Goal: Contribute content

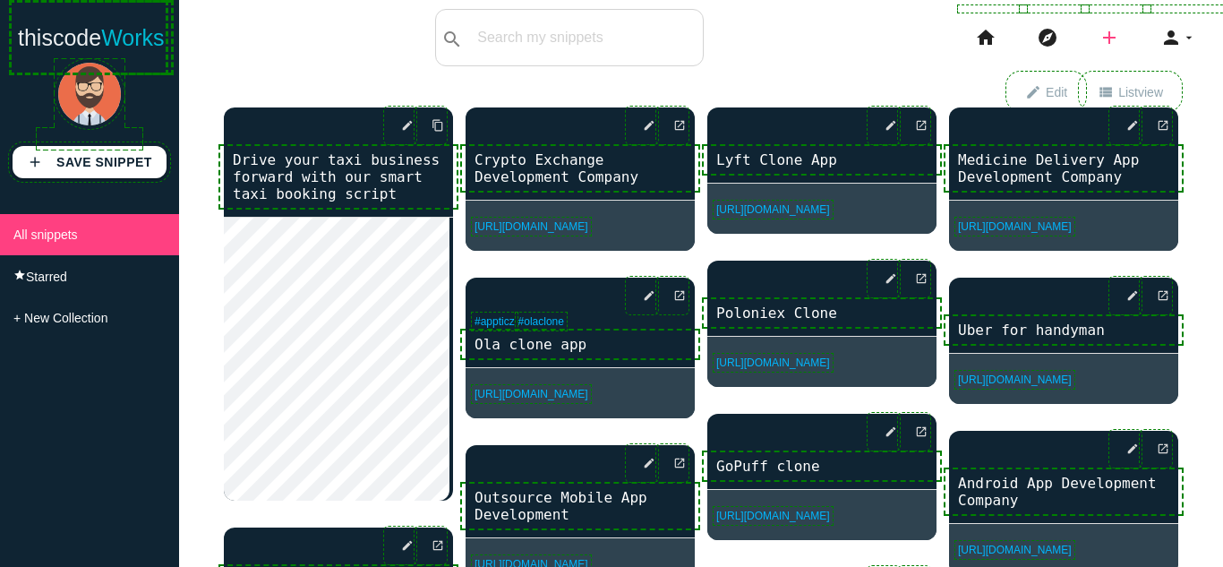
click at [1098, 24] on icon "add" at bounding box center [1108, 37] width 21 height 57
click at [1140, 88] on link "link Link" at bounding box center [1147, 77] width 125 height 45
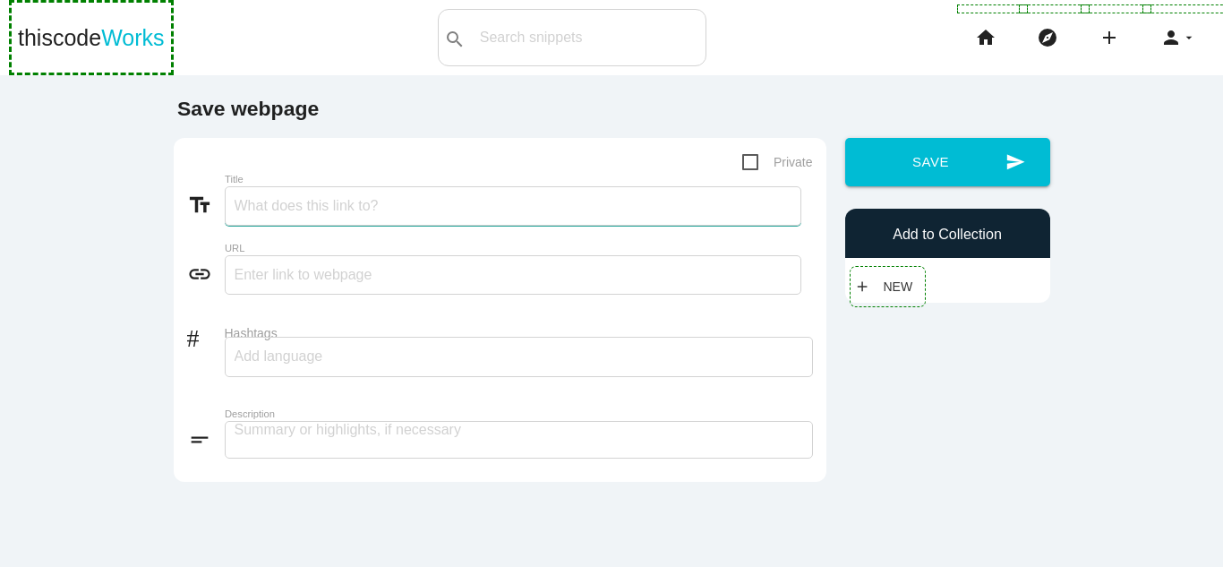
click at [356, 212] on input "Title" at bounding box center [513, 205] width 577 height 39
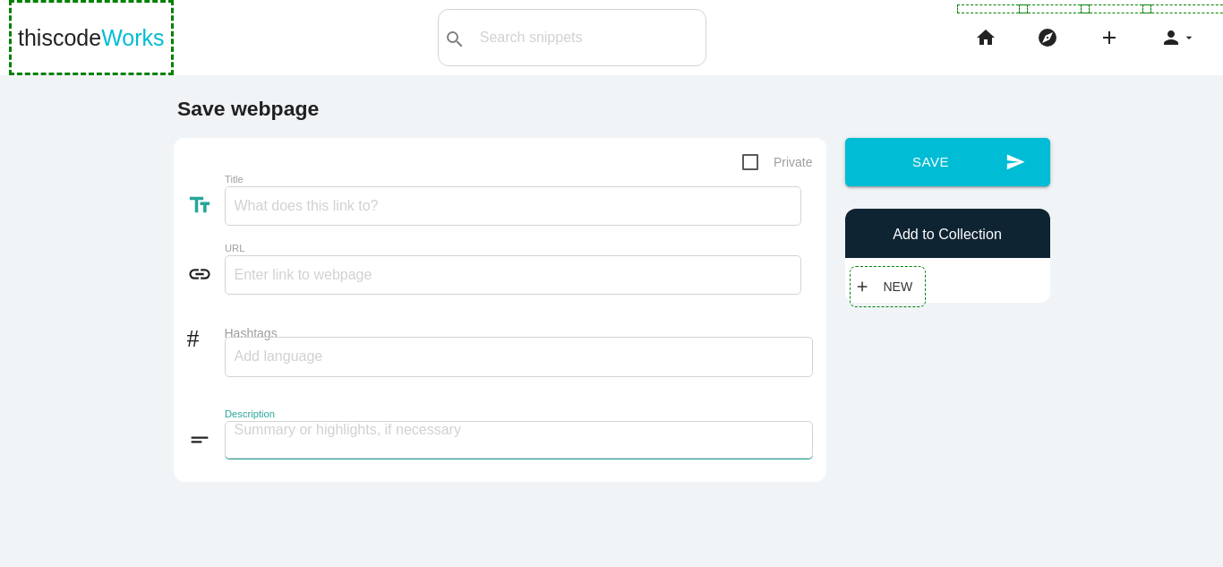
click at [324, 442] on textarea at bounding box center [519, 440] width 588 height 38
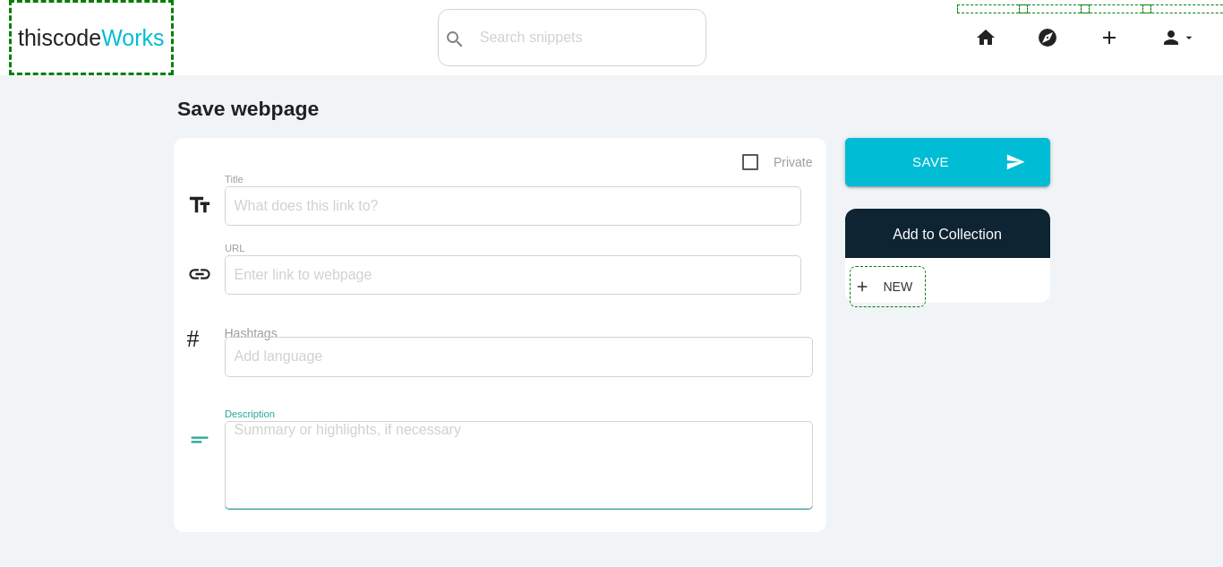
paste textarea "Create A Dating App Like Tinder In a world where digital chemistry sparks befor…"
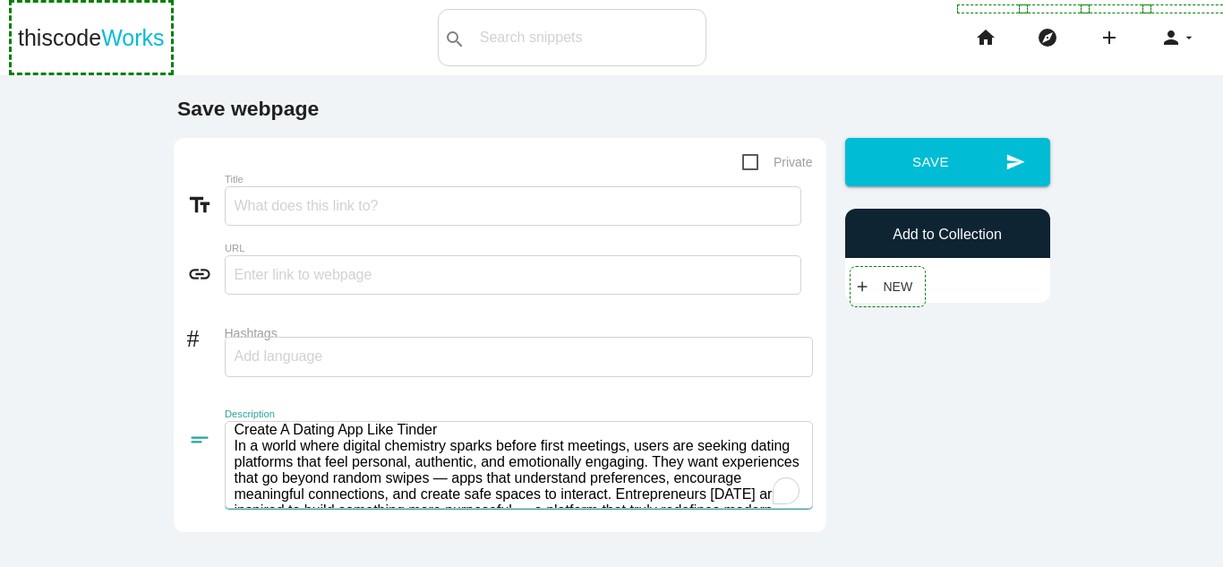
scroll to position [2, 0]
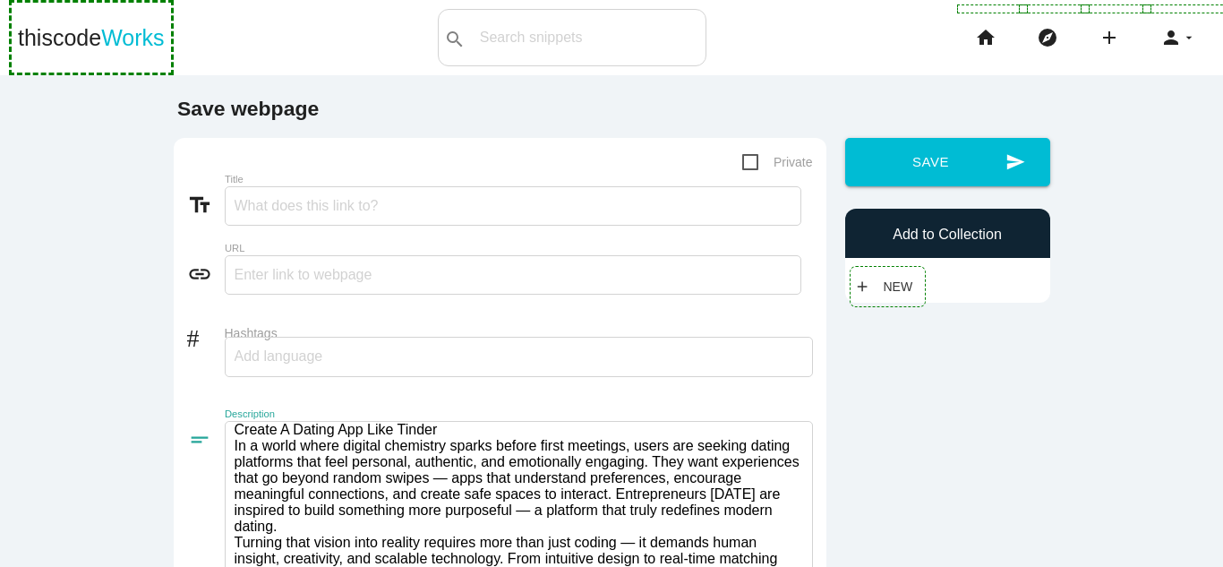
drag, startPoint x: 436, startPoint y: 430, endPoint x: 164, endPoint y: 420, distance: 272.3
click at [164, 420] on div "Private text_fields Title link URL # Hashtags short_text Description" at bounding box center [499, 410] width 671 height 544
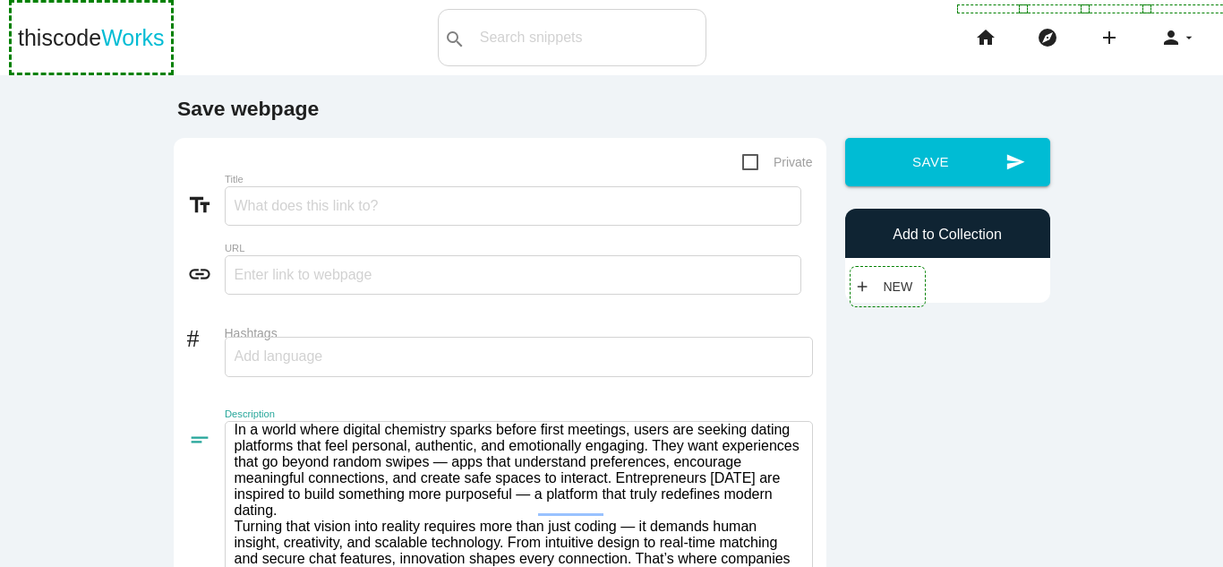
type textarea "In a world where digital chemistry sparks before first meetings, users are seek…"
click at [250, 271] on input "text" at bounding box center [513, 274] width 577 height 39
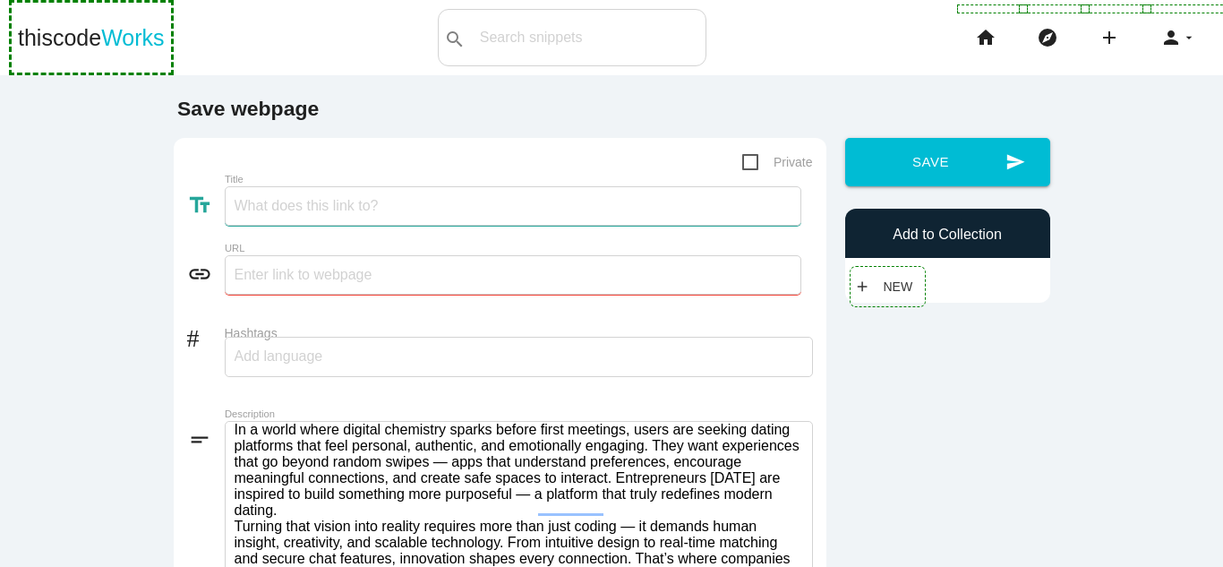
click at [257, 197] on input "Title" at bounding box center [513, 205] width 577 height 39
paste input "Create A Dating App Like Tinder"
type input "Create A Dating App Like Tinder"
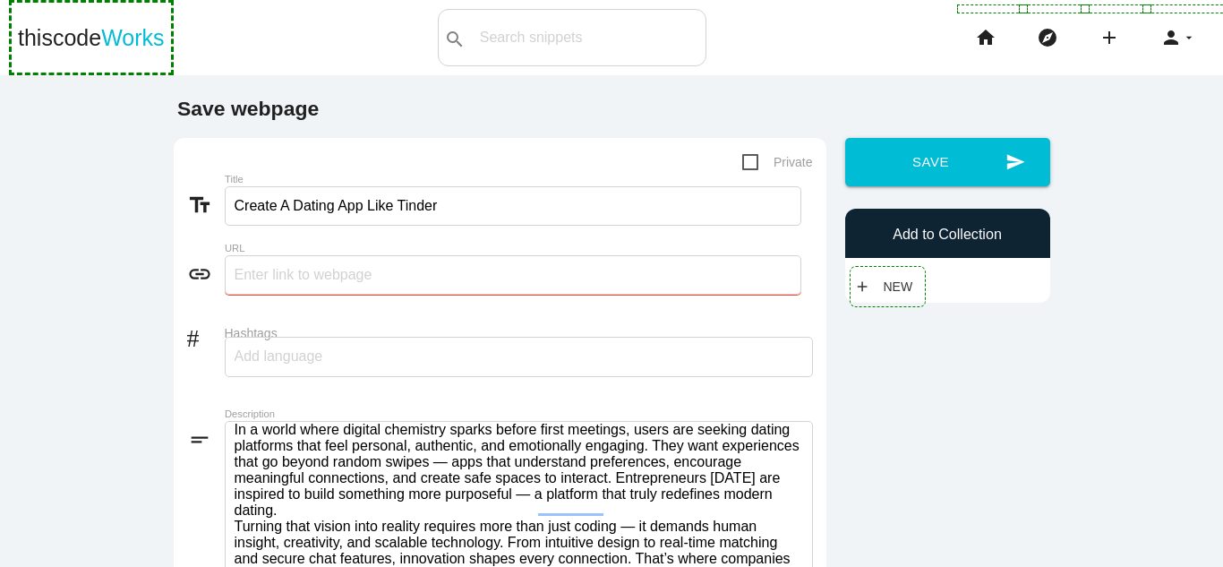
click at [369, 265] on input "text" at bounding box center [513, 274] width 577 height 39
paste input "[URL][DOMAIN_NAME]"
type input "[URL][DOMAIN_NAME]"
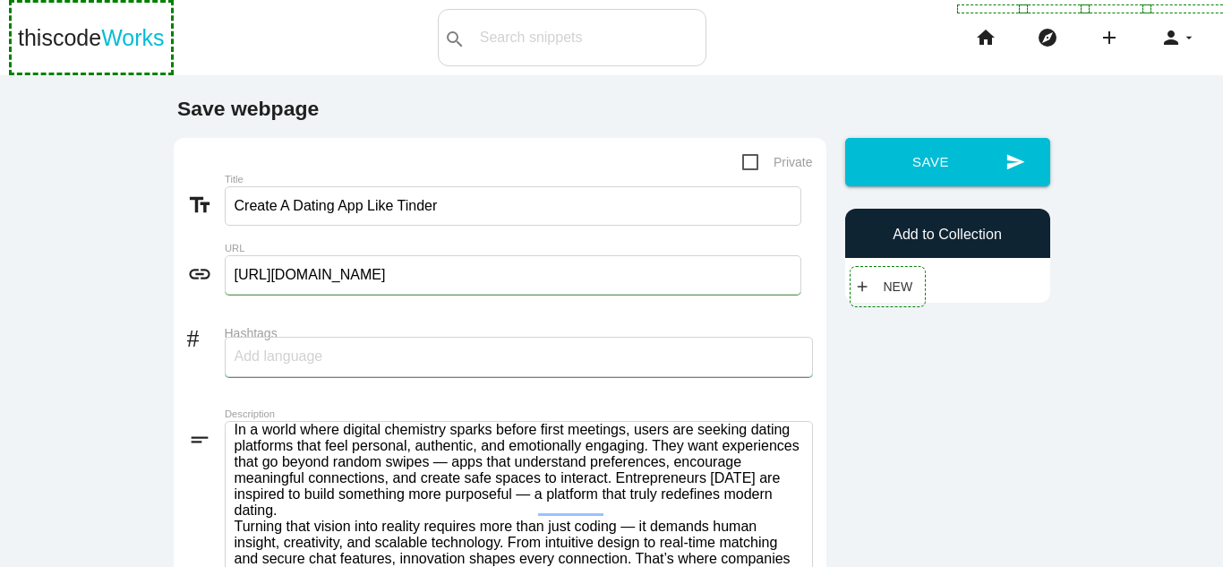
click at [313, 363] on input "Hashtags" at bounding box center [288, 356] width 107 height 38
type input "Appticz"
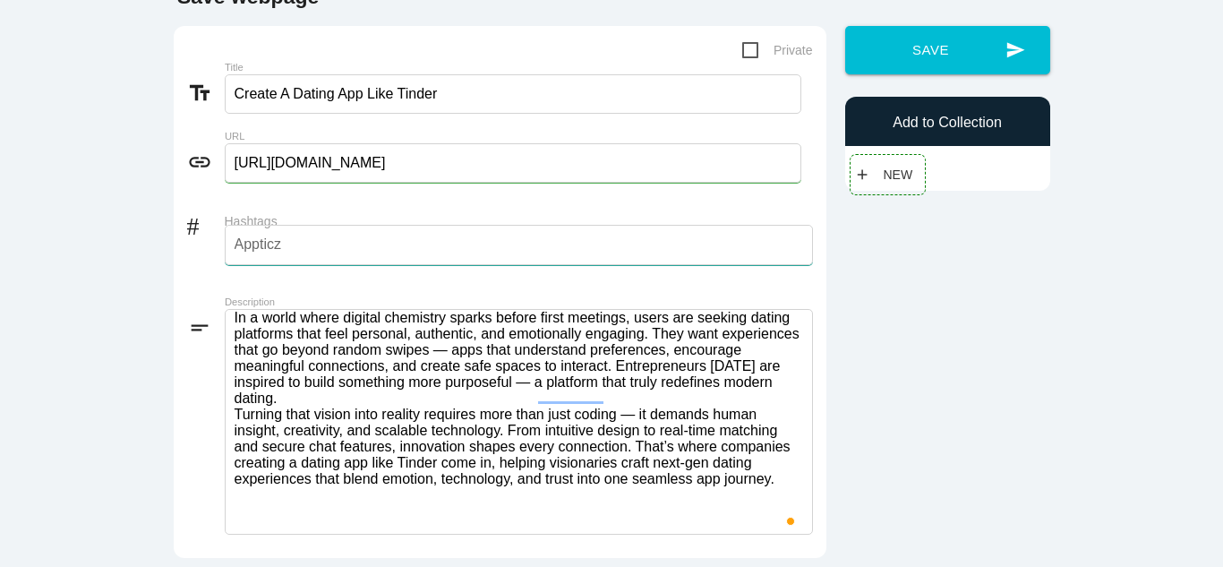
scroll to position [0, 0]
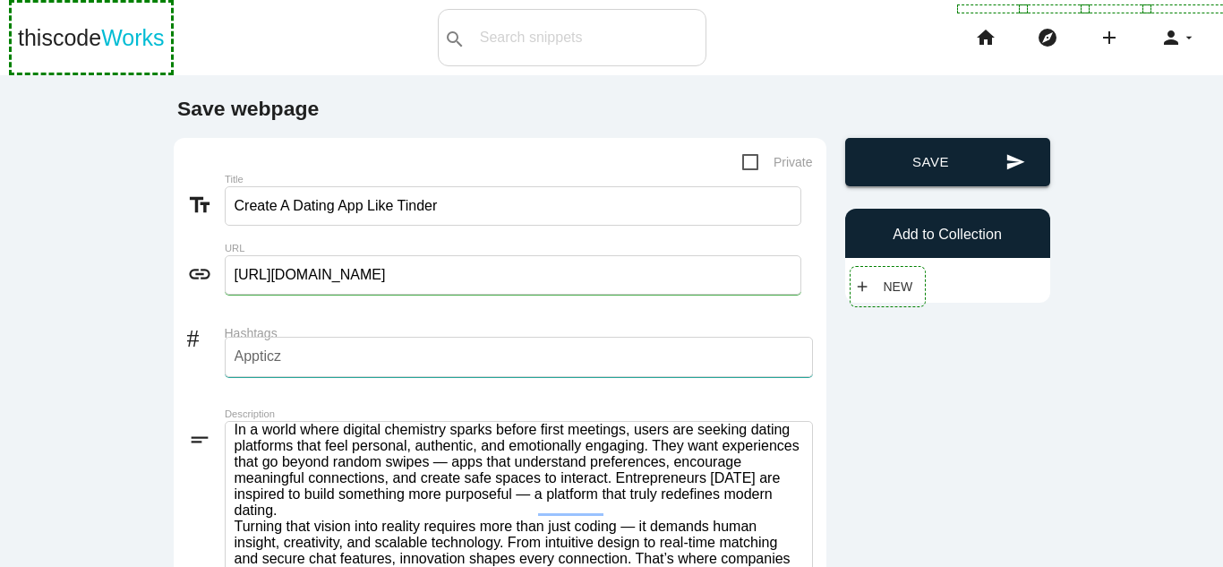
click at [929, 169] on button "send Save" at bounding box center [947, 162] width 205 height 48
